Goal: Task Accomplishment & Management: Manage account settings

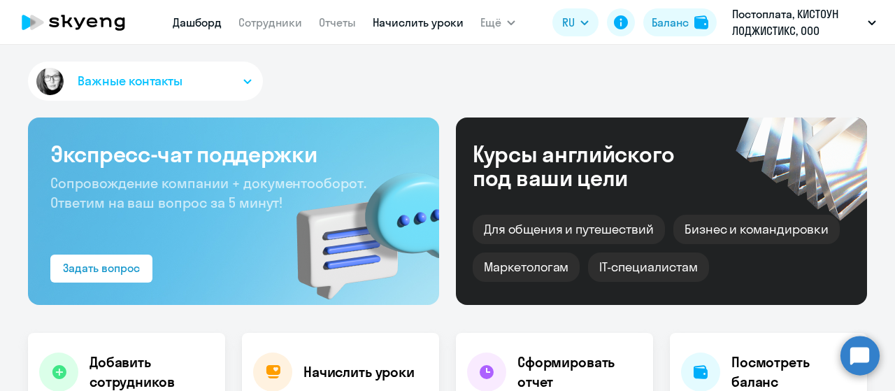
click at [404, 28] on link "Начислить уроки" at bounding box center [418, 22] width 91 height 14
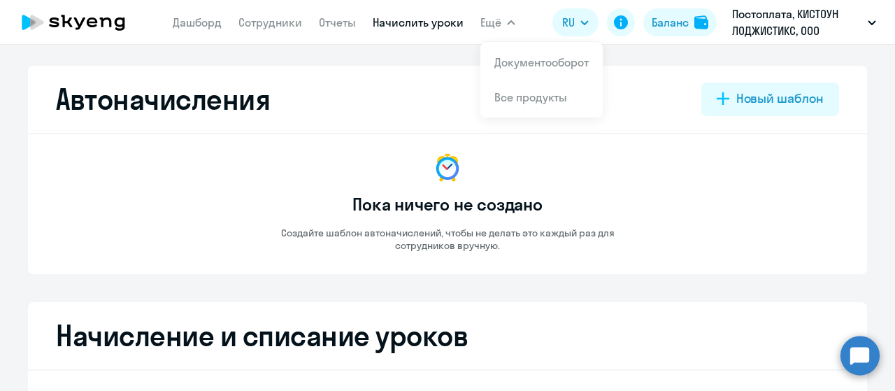
select select "10"
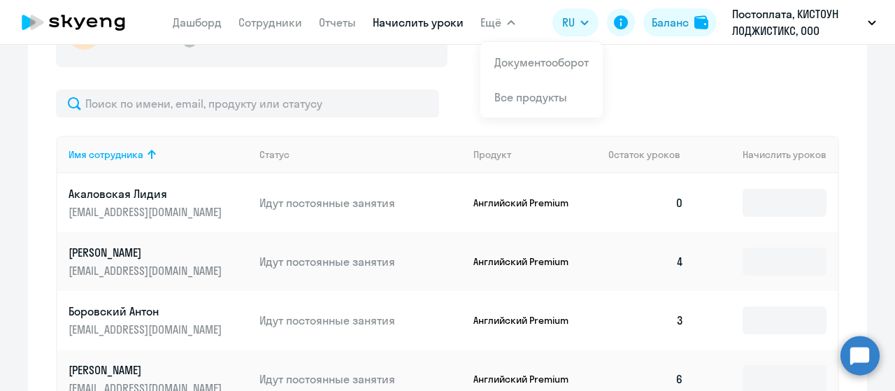
scroll to position [466, 0]
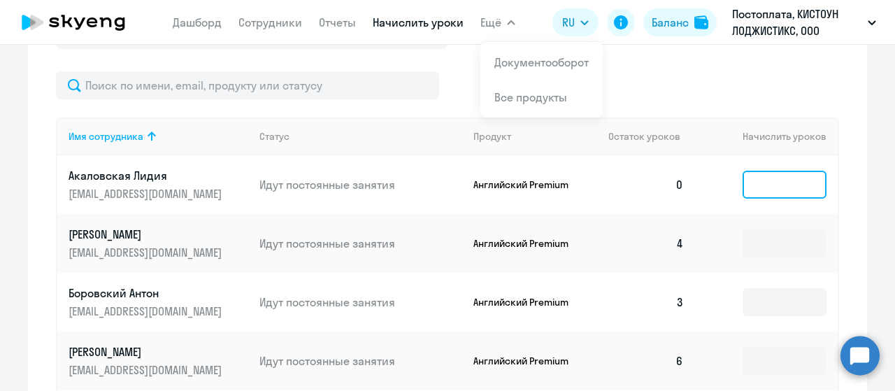
click at [781, 183] on input at bounding box center [785, 185] width 84 height 28
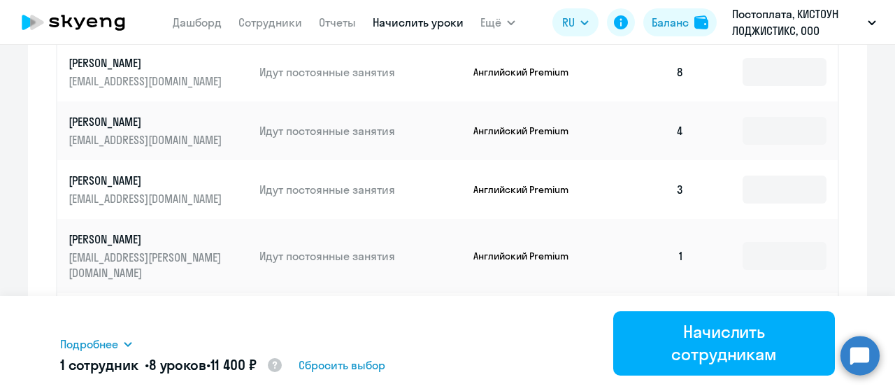
scroll to position [815, 0]
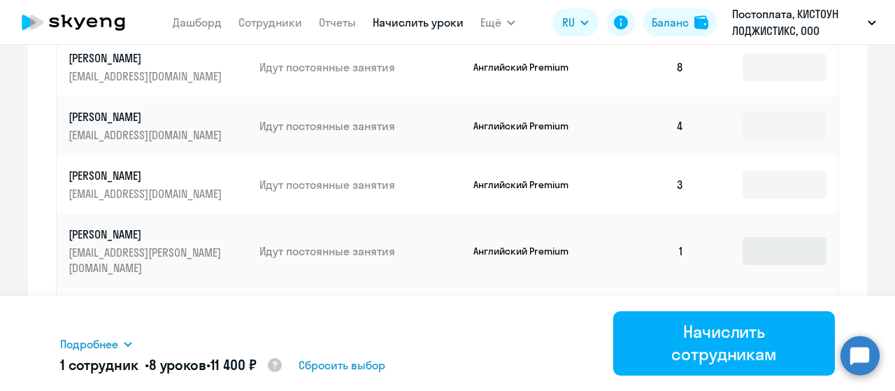
type input "8"
click at [743, 237] on input at bounding box center [785, 251] width 84 height 28
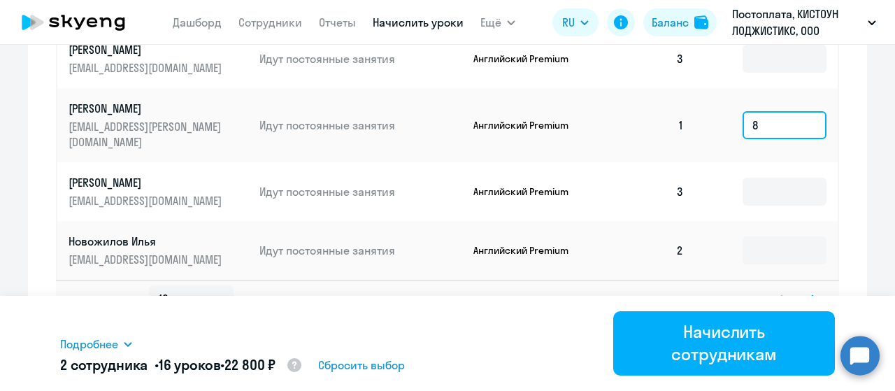
scroll to position [947, 0]
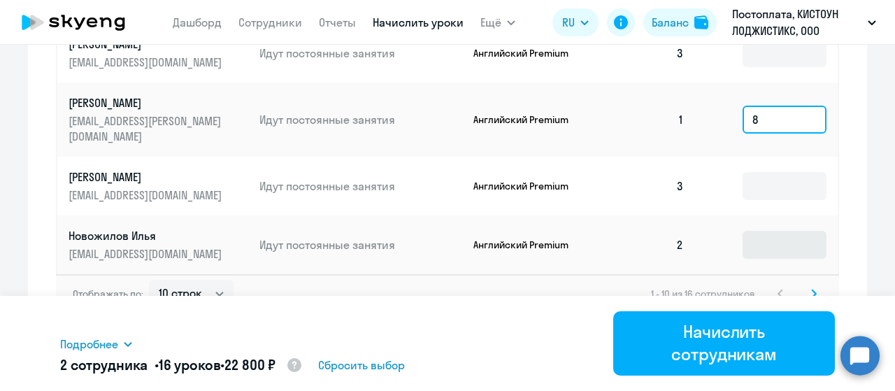
type input "8"
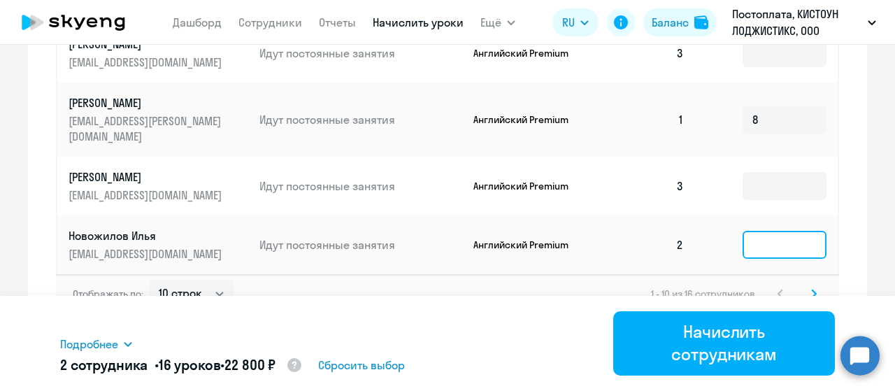
click at [754, 241] on input at bounding box center [785, 245] width 84 height 28
type input "8"
click at [811, 292] on icon at bounding box center [814, 294] width 6 height 10
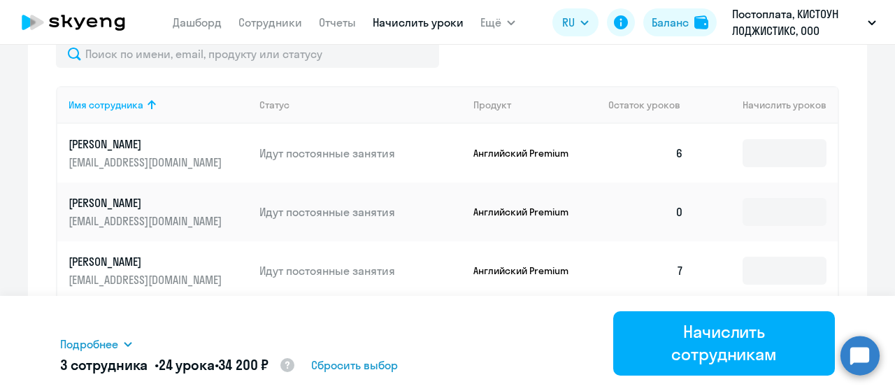
scroll to position [491, 0]
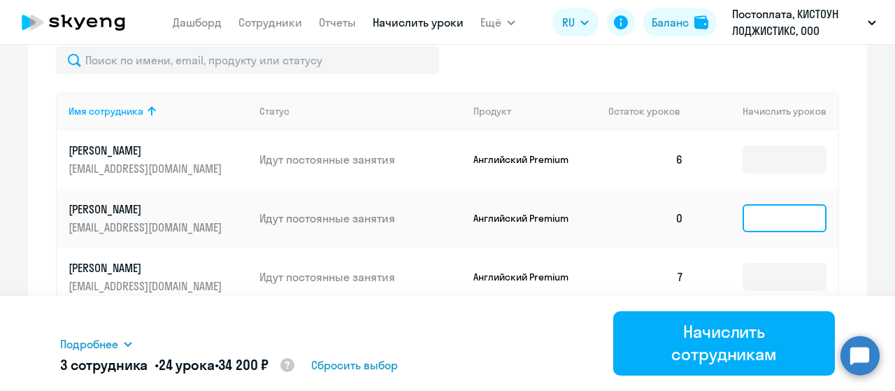
click at [794, 222] on input at bounding box center [785, 218] width 84 height 28
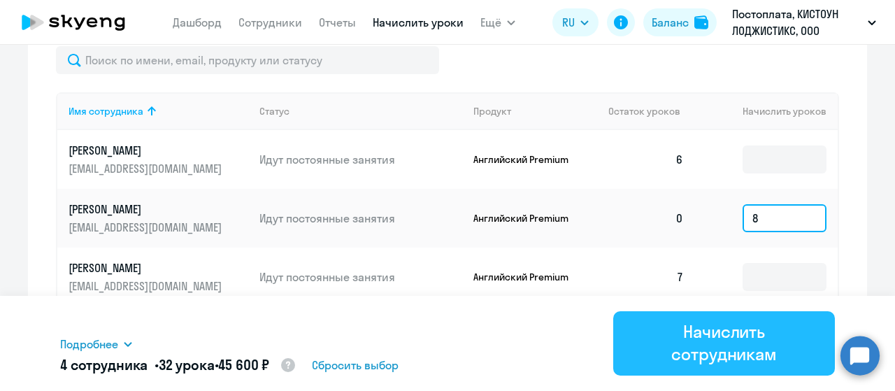
type input "8"
click at [753, 335] on div "Начислить сотрудникам" at bounding box center [724, 342] width 183 height 45
